Goal: Task Accomplishment & Management: Complete application form

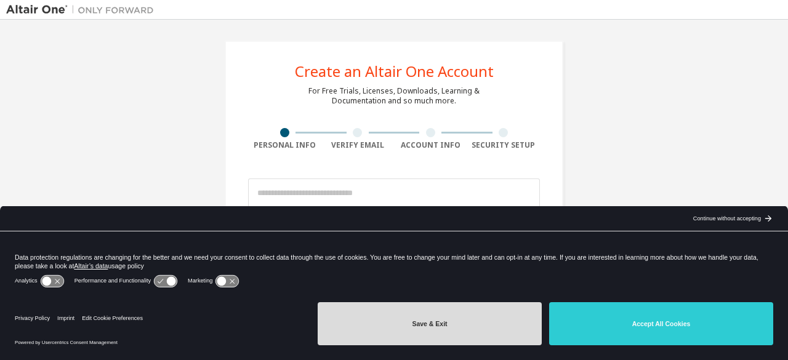
click at [412, 323] on button "Save & Exit" at bounding box center [430, 323] width 224 height 43
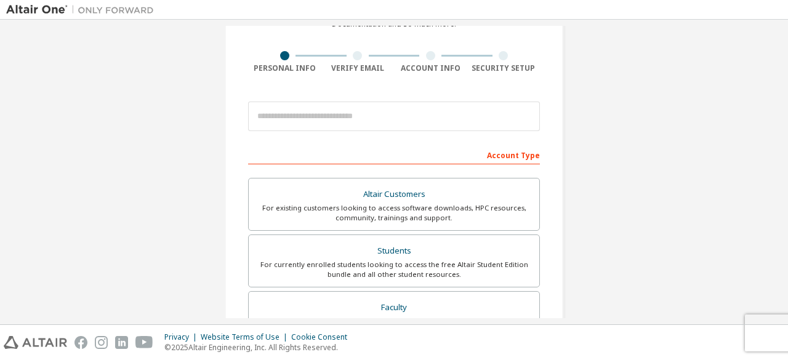
scroll to position [78, 0]
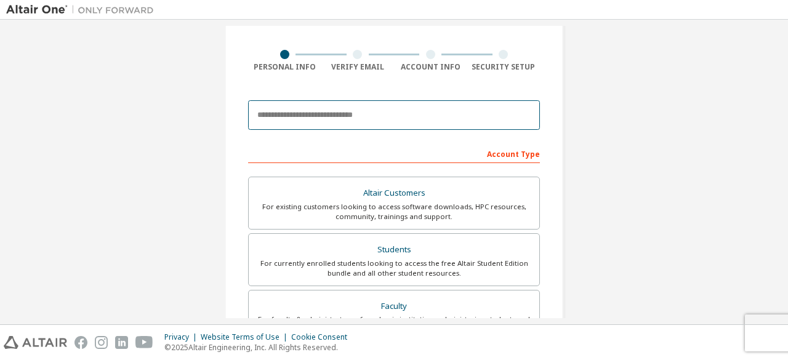
click at [360, 113] on input "email" at bounding box center [394, 115] width 292 height 30
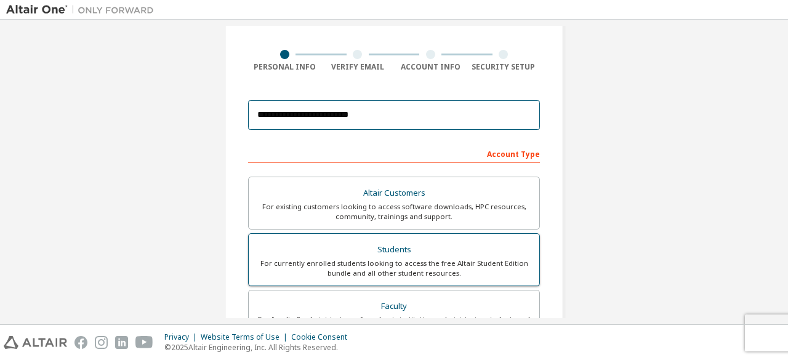
type input "**********"
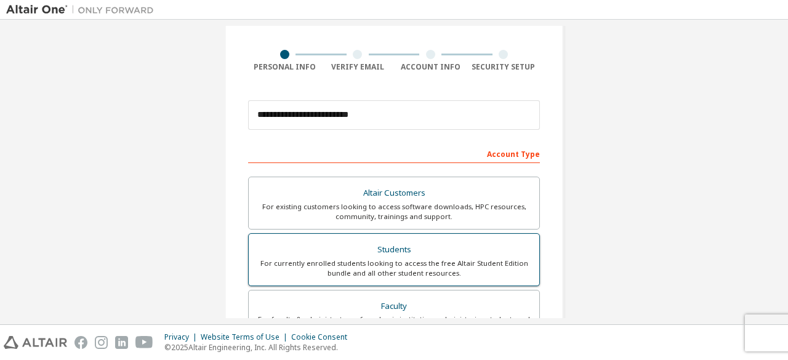
click at [383, 254] on div "Students" at bounding box center [394, 249] width 276 height 17
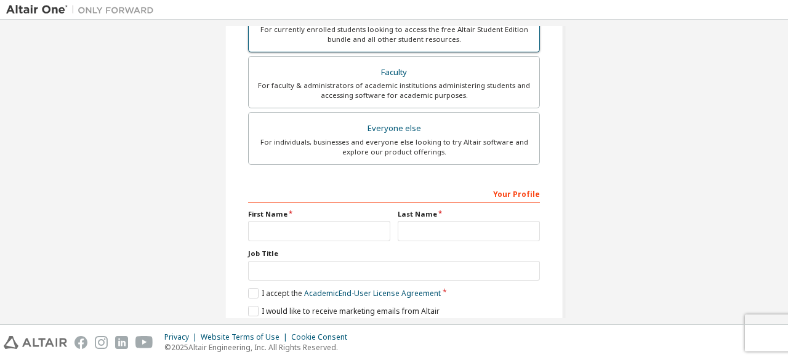
scroll to position [356, 0]
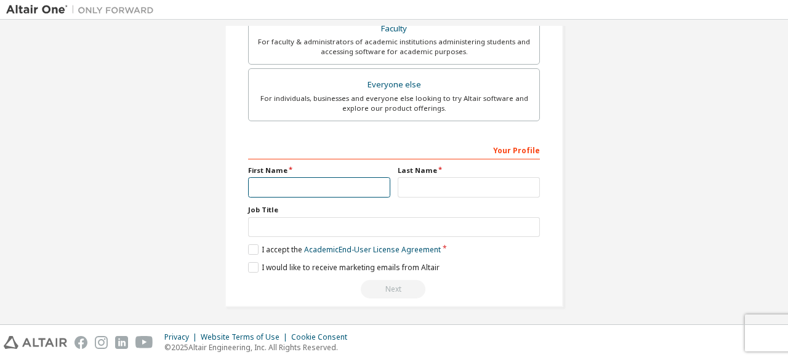
click at [360, 177] on input "text" at bounding box center [319, 187] width 142 height 20
type input "*"
type input "****"
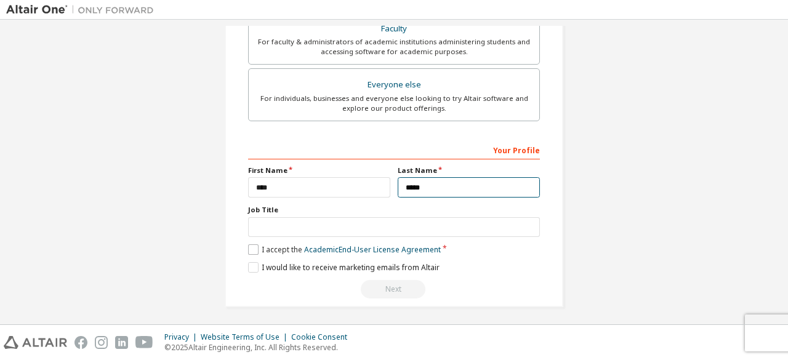
type input "*****"
click at [251, 246] on label "I accept the Academic End-User License Agreement" at bounding box center [344, 249] width 193 height 10
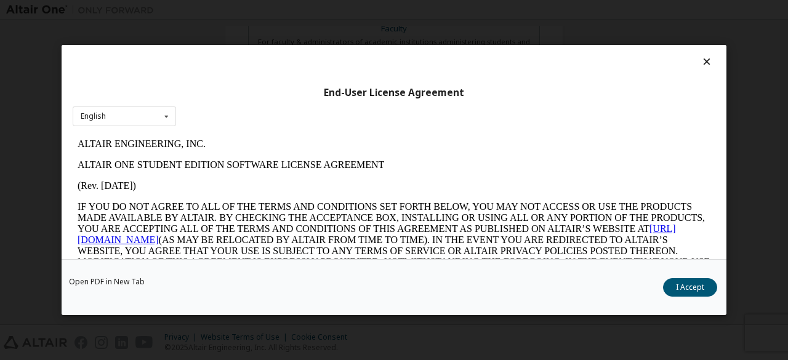
scroll to position [0, 0]
click at [251, 245] on p "IF YOU DO NOT AGREE TO ALL OF THE TERMS AND CONDITIONS SET FORTH BELOW, YOU MAY…" at bounding box center [394, 245] width 633 height 89
click at [683, 290] on button "I Accept" at bounding box center [690, 287] width 54 height 18
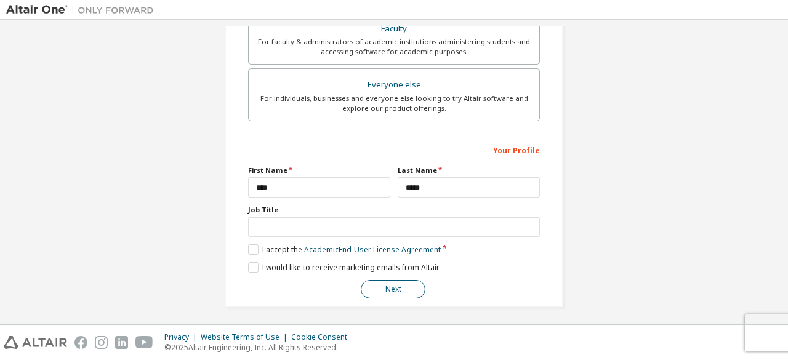
click at [391, 282] on button "Next" at bounding box center [393, 289] width 65 height 18
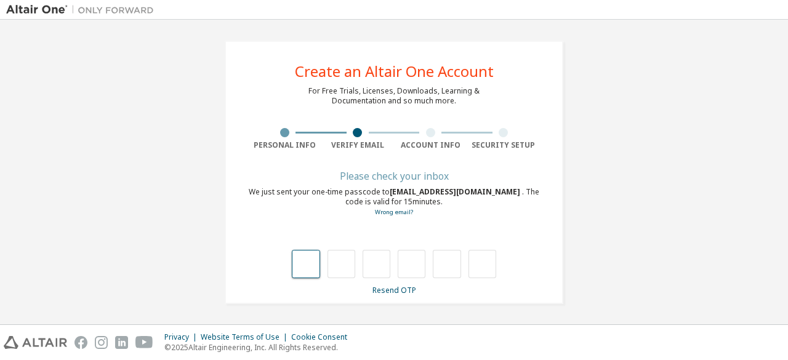
click at [309, 263] on input "text" at bounding box center [306, 264] width 28 height 28
type input "*"
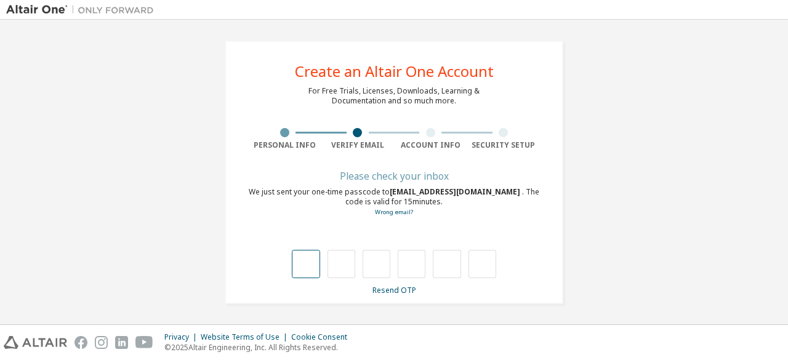
type input "*"
